Goal: Information Seeking & Learning: Check status

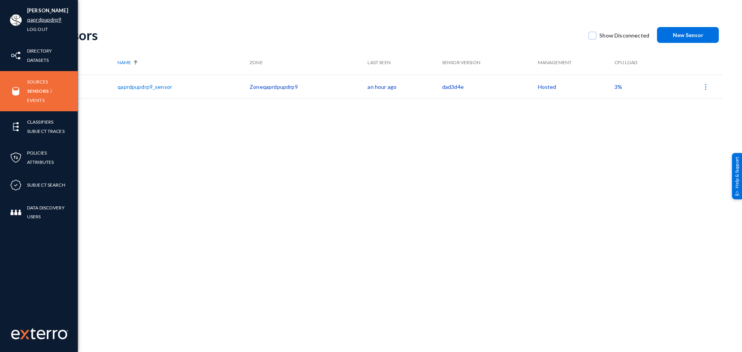
click at [41, 22] on link "qaprdpupdrp9" at bounding box center [44, 19] width 35 height 9
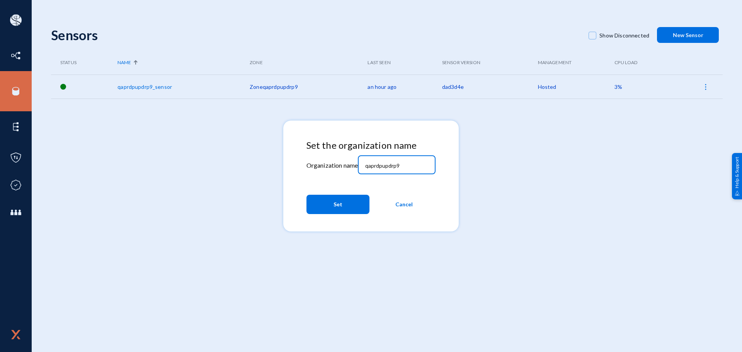
click at [405, 166] on input "qaprdpupdrp9" at bounding box center [398, 165] width 66 height 7
type input "tandl"
click at [354, 198] on button "Set" at bounding box center [338, 204] width 63 height 19
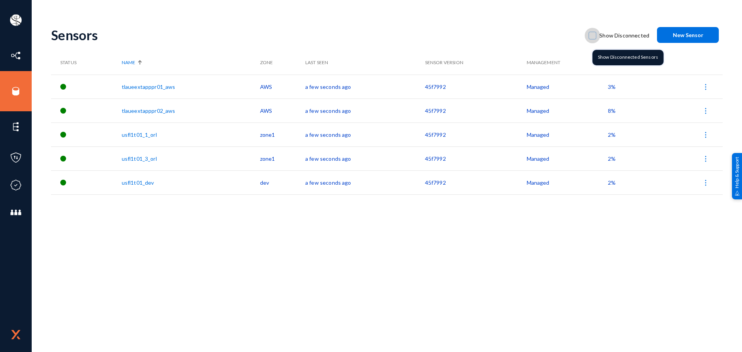
click at [593, 40] on label "Show Disconnected" at bounding box center [619, 36] width 61 height 12
click at [593, 40] on input "Show Disconnected" at bounding box center [592, 39] width 1 height 1
checkbox input "true"
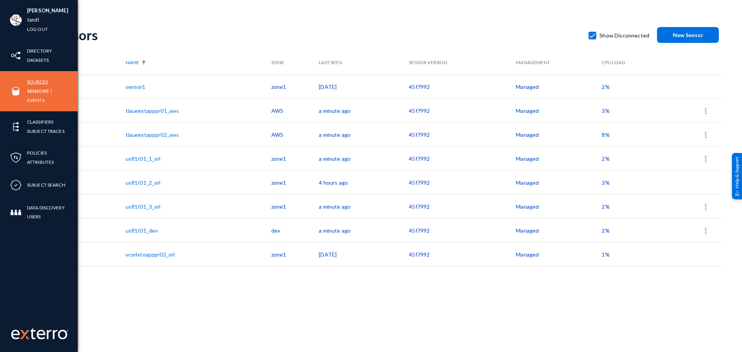
click at [29, 78] on link "Sources" at bounding box center [37, 81] width 21 height 9
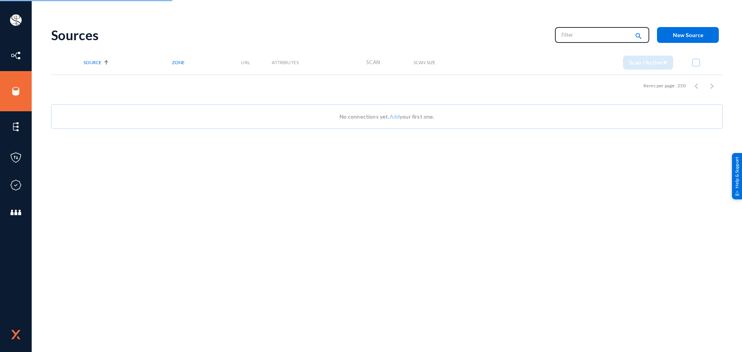
click at [590, 36] on input "text" at bounding box center [596, 35] width 68 height 12
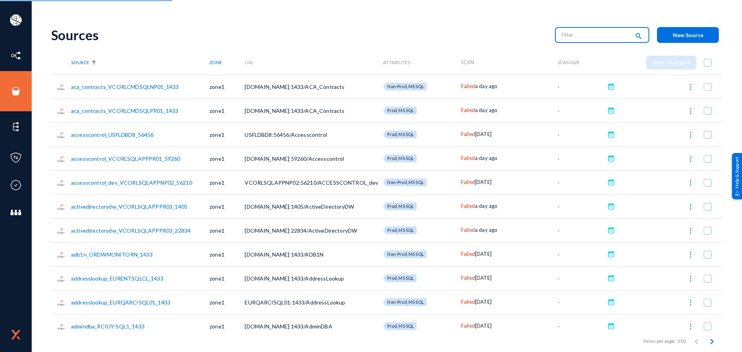
click at [590, 36] on input "text" at bounding box center [596, 35] width 68 height 12
click at [135, 85] on link "aca_contracts_VCORLCMDSQLNP01_1433" at bounding box center [124, 86] width 107 height 7
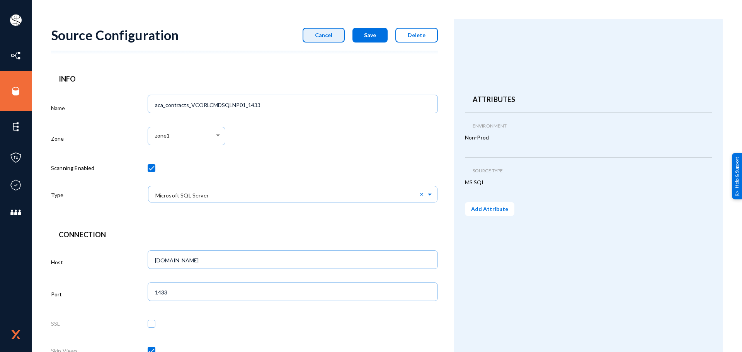
click at [338, 36] on button "Cancel" at bounding box center [324, 35] width 42 height 15
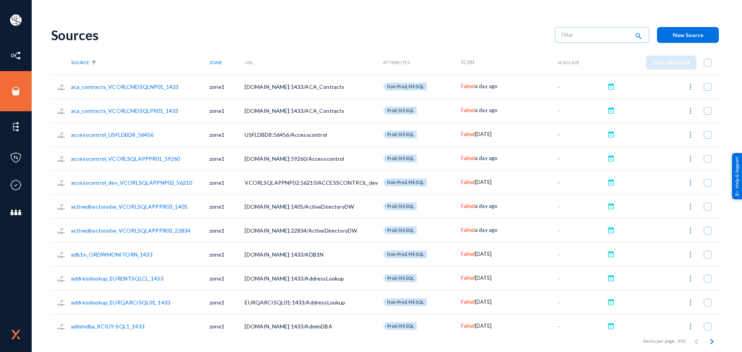
click at [123, 110] on link "aca_contracts_VCORLCMDSQLPR01_1433" at bounding box center [124, 110] width 107 height 7
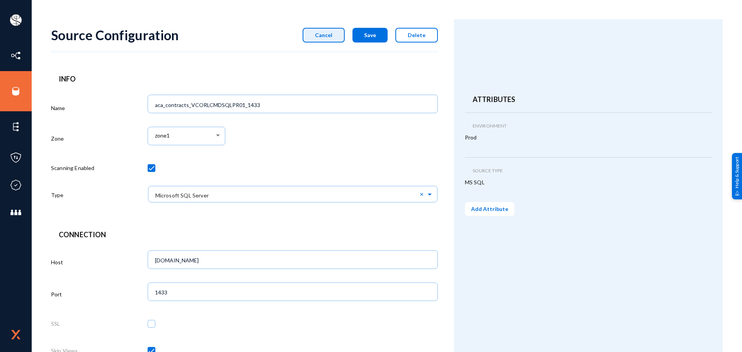
click at [310, 34] on button "Cancel" at bounding box center [324, 35] width 42 height 15
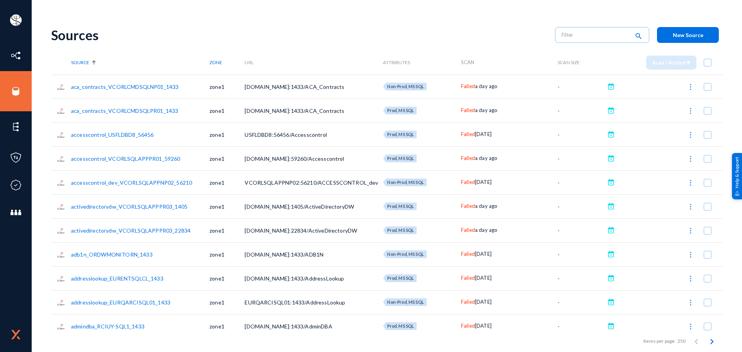
click at [132, 132] on link "accesscontrol_USFLDBD8_56456" at bounding box center [112, 134] width 82 height 7
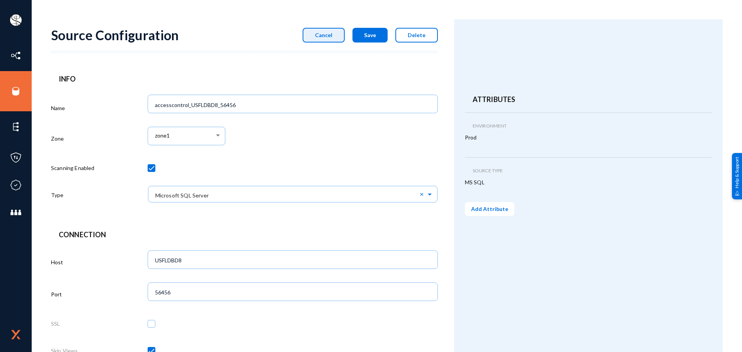
click at [313, 34] on button "Cancel" at bounding box center [324, 35] width 42 height 15
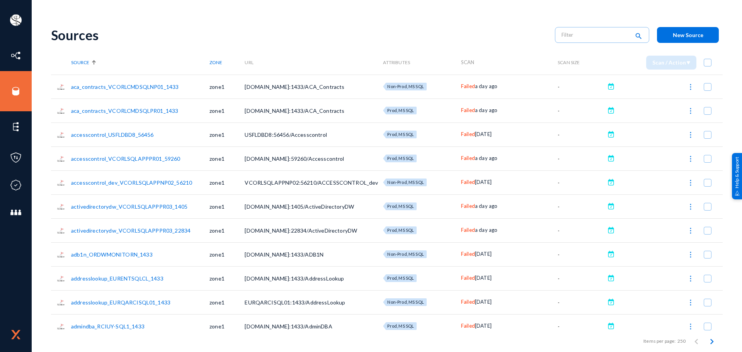
click at [254, 92] on td "VCORLCMDSQLNP01.wst.corproot.com:1433/ACA_Contracts" at bounding box center [314, 87] width 138 height 24
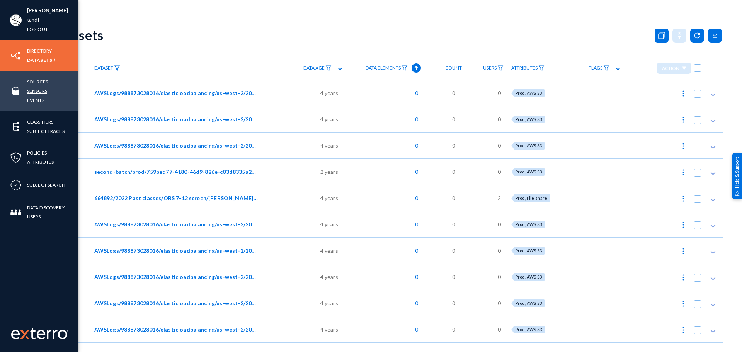
click at [44, 89] on link "Sensors" at bounding box center [37, 91] width 20 height 9
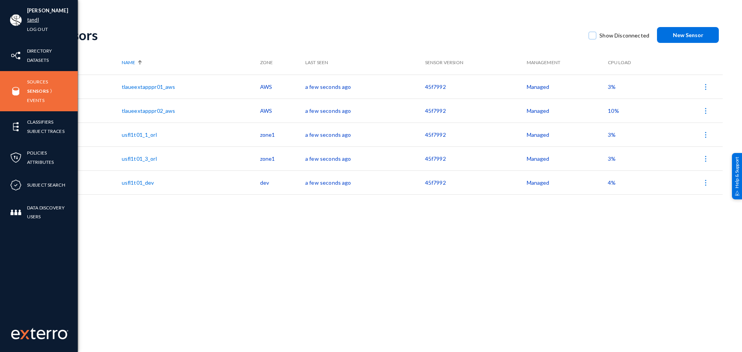
click at [31, 19] on link "tandl" at bounding box center [33, 19] width 12 height 9
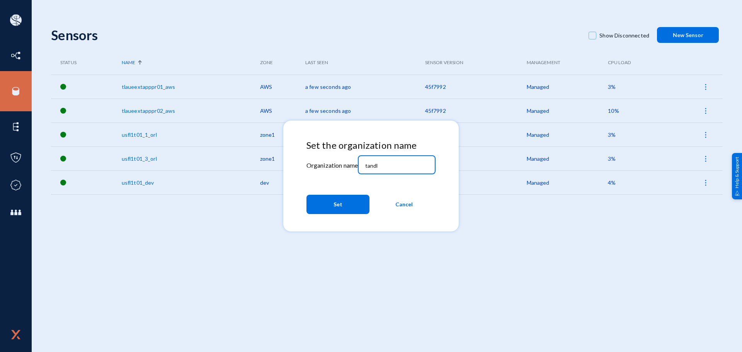
click at [398, 167] on input "tandl" at bounding box center [398, 165] width 66 height 7
type input "[PERSON_NAME]"
click at [349, 201] on button "Set" at bounding box center [338, 204] width 63 height 19
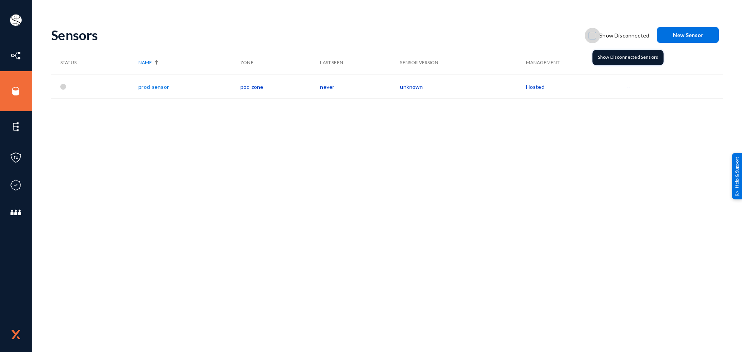
click at [594, 37] on span at bounding box center [593, 36] width 8 height 8
click at [593, 39] on input "Show Disconnected" at bounding box center [592, 39] width 1 height 1
checkbox input "true"
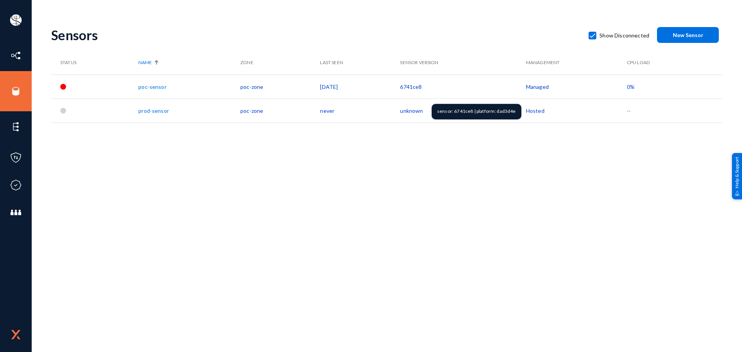
click at [411, 86] on td "6741ce8" at bounding box center [463, 87] width 126 height 24
click at [633, 89] on span "0%" at bounding box center [631, 86] width 8 height 7
